Goal: Task Accomplishment & Management: Use online tool/utility

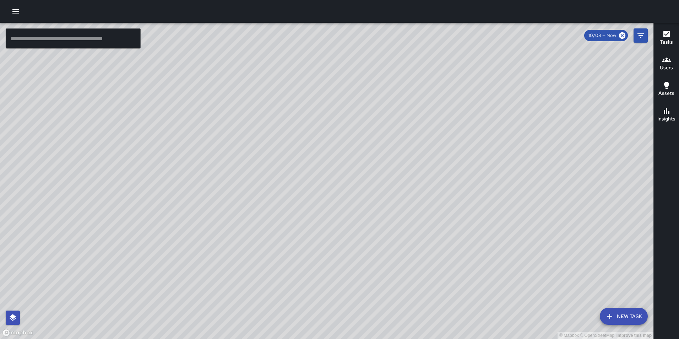
drag, startPoint x: 335, startPoint y: 99, endPoint x: 315, endPoint y: 233, distance: 135.7
click at [315, 233] on div "© Mapbox © OpenStreetMap Improve this map" at bounding box center [327, 181] width 654 height 316
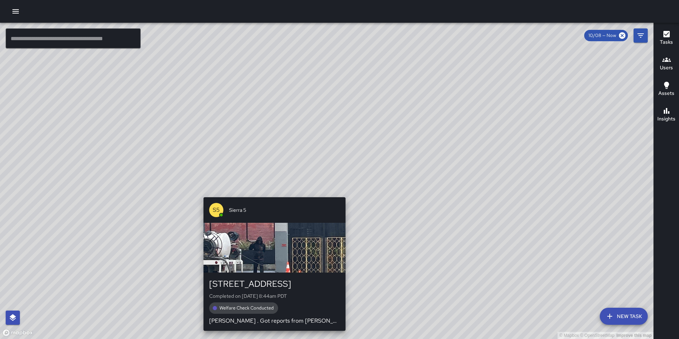
click at [269, 190] on div "© Mapbox © OpenStreetMap Improve this map S5 Sierra 5 1739 Broadway Completed o…" at bounding box center [327, 181] width 654 height 316
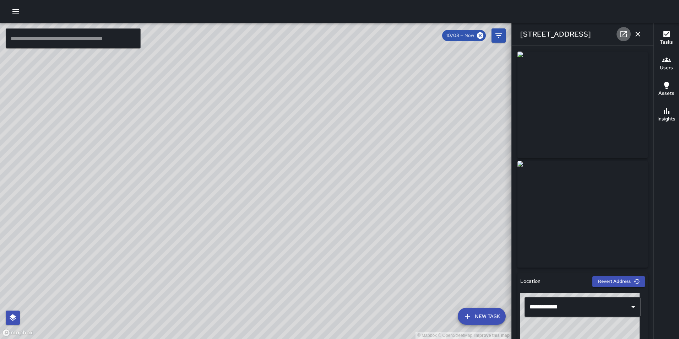
click at [623, 36] on icon at bounding box center [624, 34] width 9 height 9
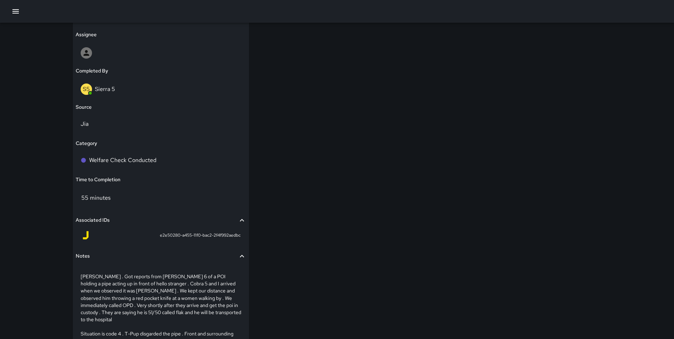
scroll to position [491, 0]
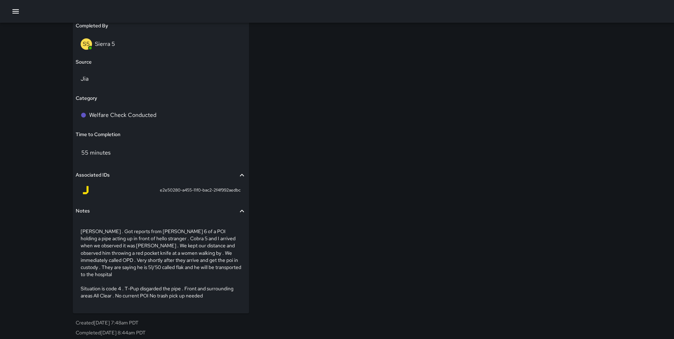
type input "**********"
